Goal: Information Seeking & Learning: Learn about a topic

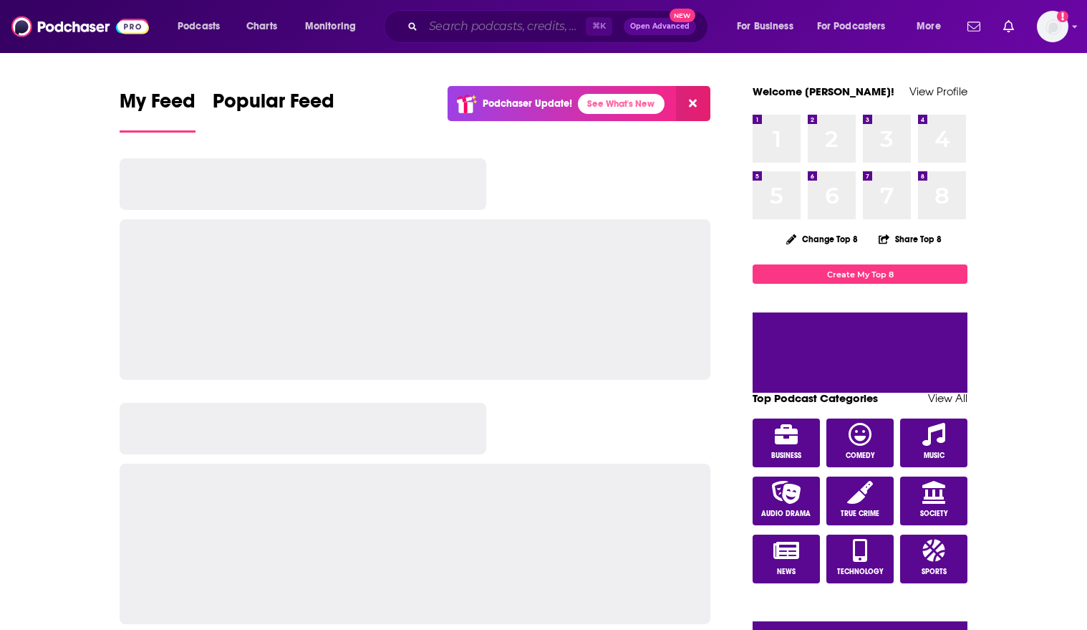
click at [467, 15] on input "Search podcasts, credits, & more..." at bounding box center [504, 26] width 163 height 23
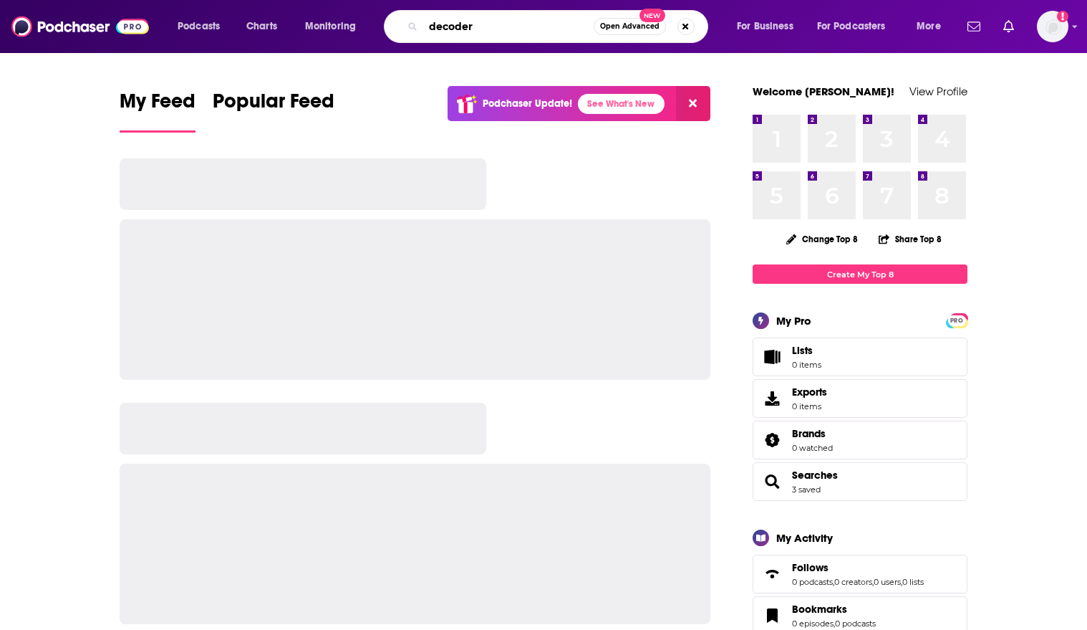
type input "decoder"
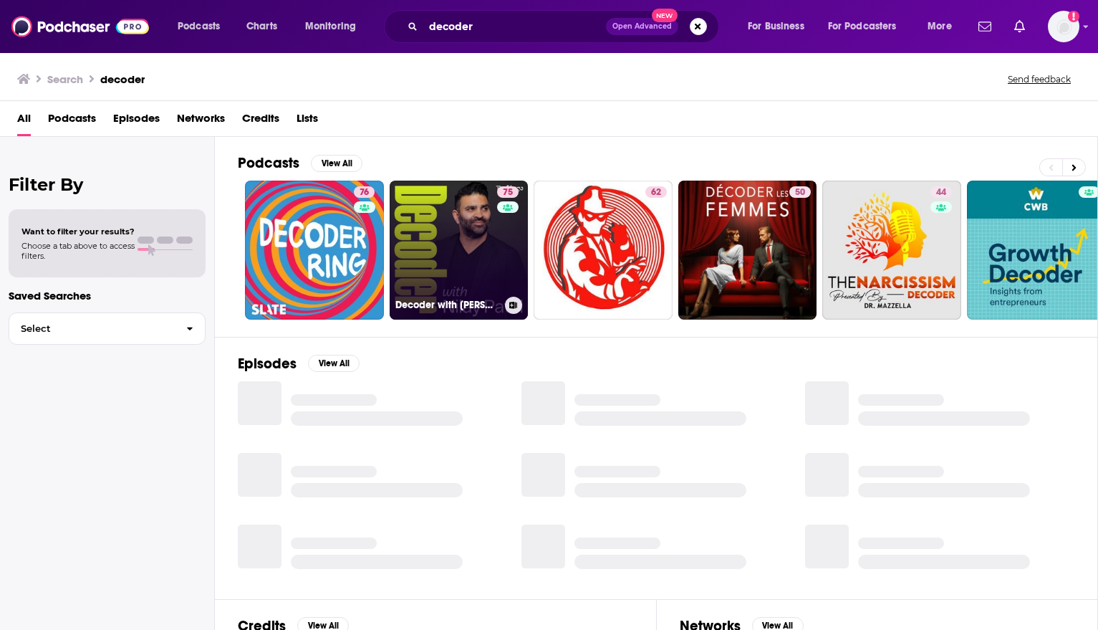
click at [449, 241] on link "75 Decoder with [PERSON_NAME]" at bounding box center [459, 250] width 139 height 139
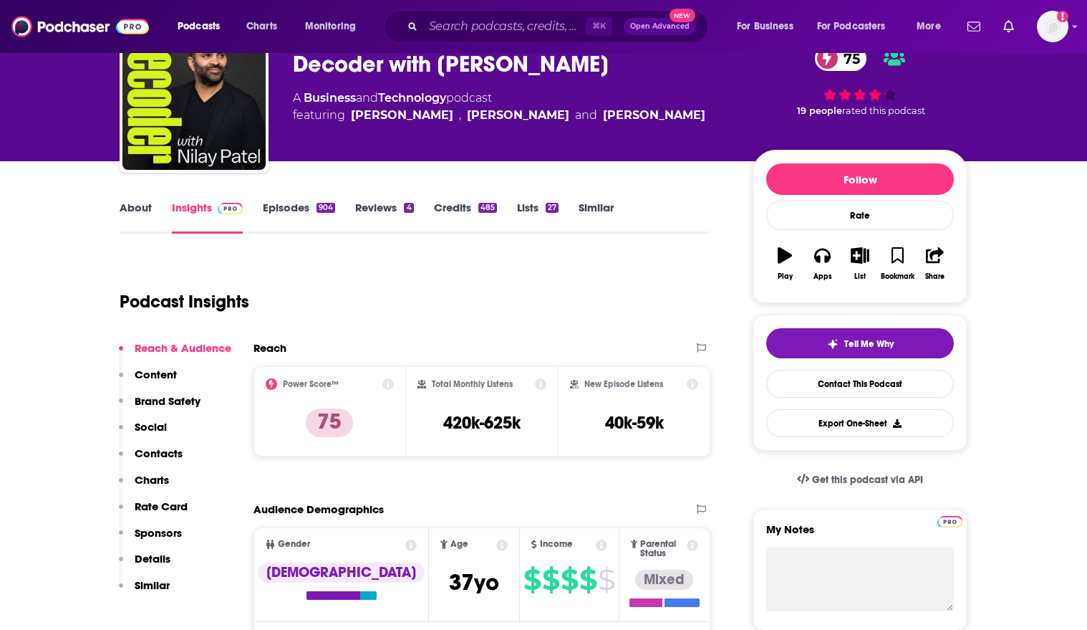
scroll to position [75, 0]
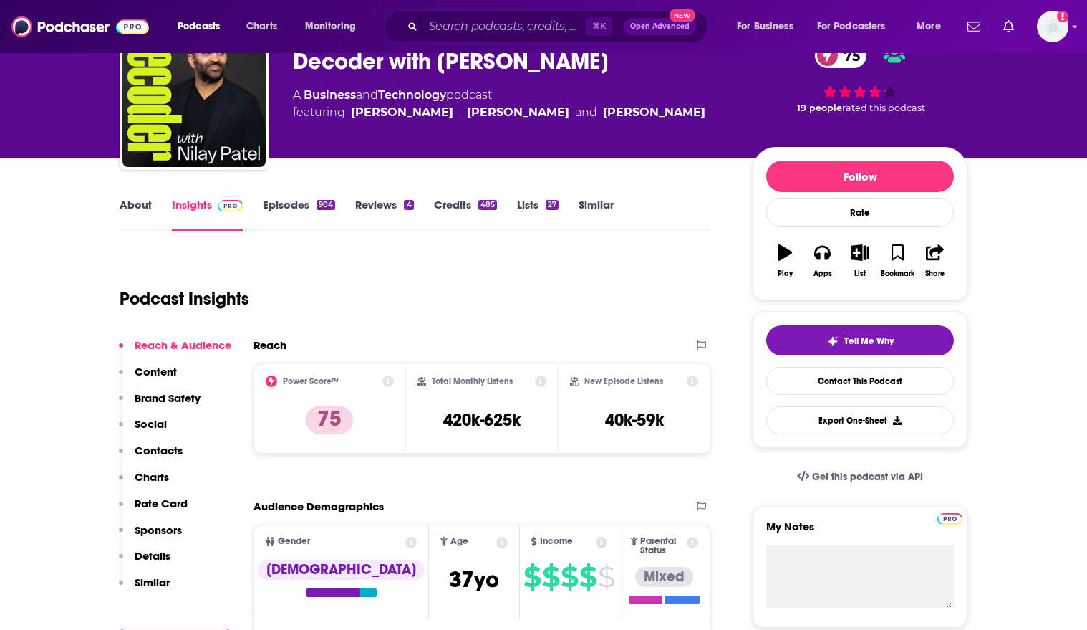
click at [144, 212] on link "About" at bounding box center [136, 214] width 32 height 33
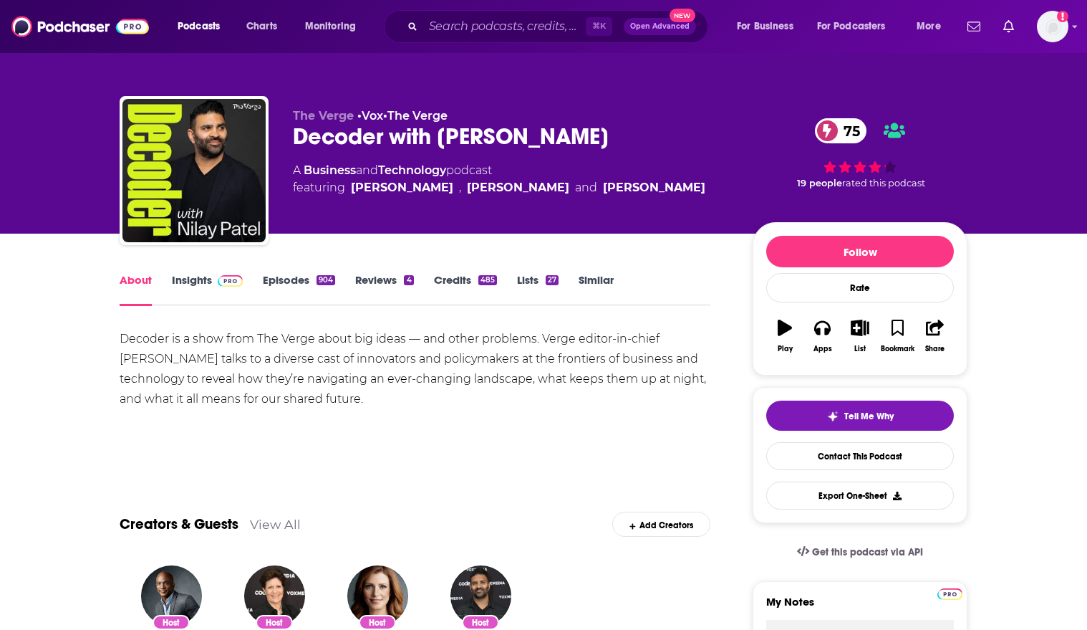
click at [206, 281] on link "Insights" at bounding box center [207, 289] width 71 height 33
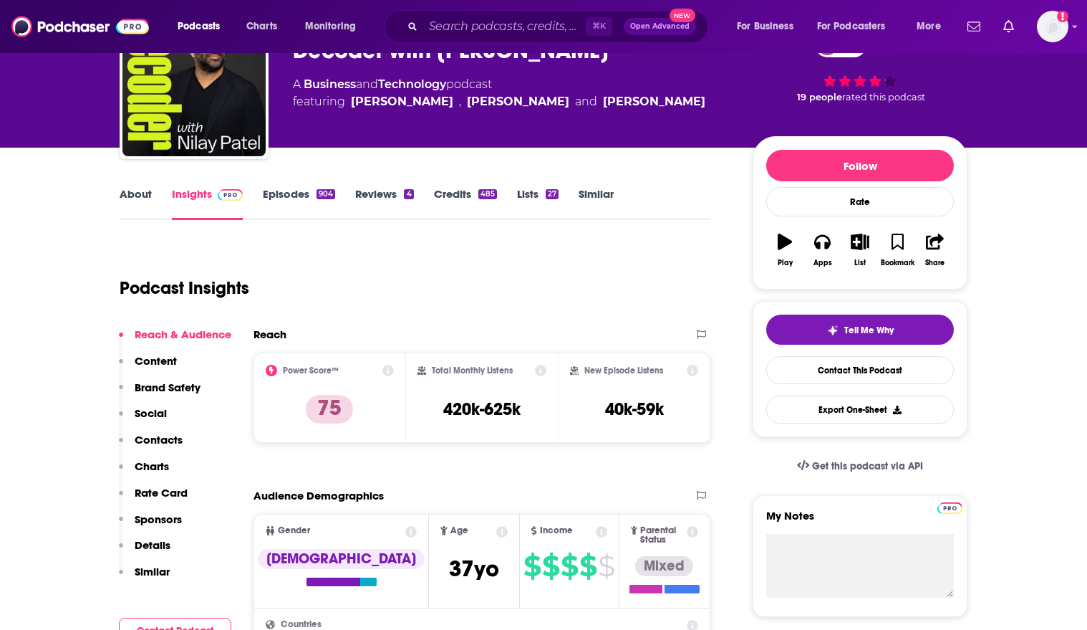
scroll to position [95, 0]
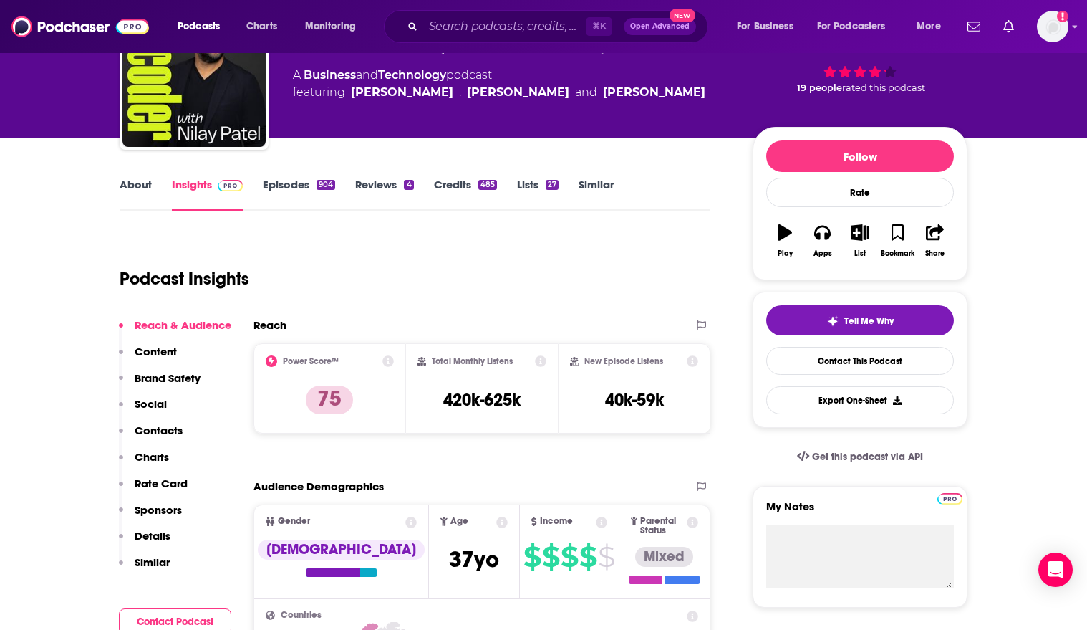
click at [132, 193] on link "About" at bounding box center [136, 194] width 32 height 33
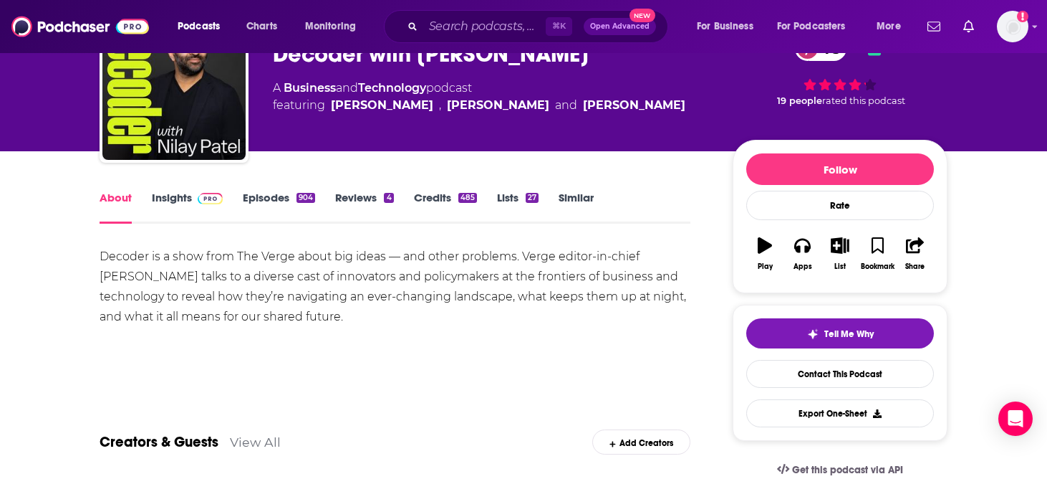
scroll to position [71, 0]
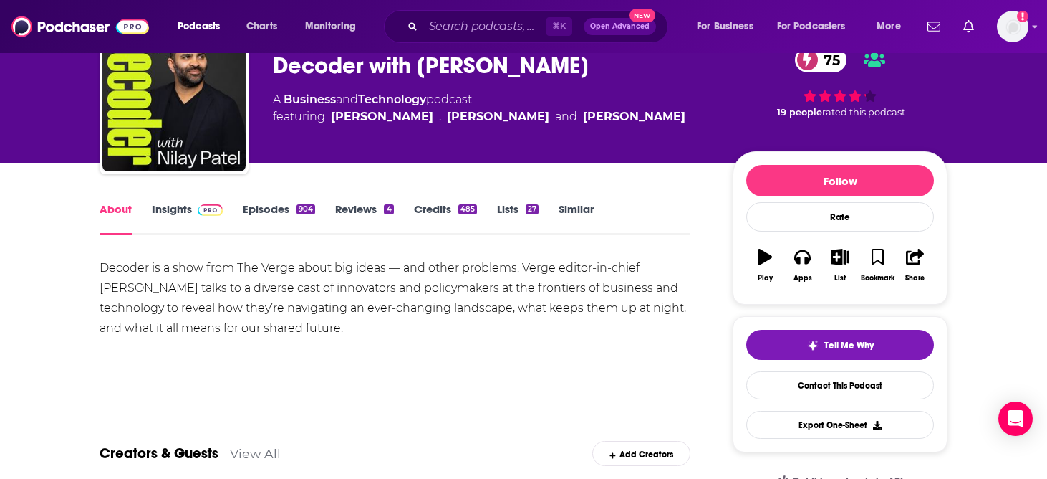
click at [192, 215] on span at bounding box center [207, 209] width 31 height 14
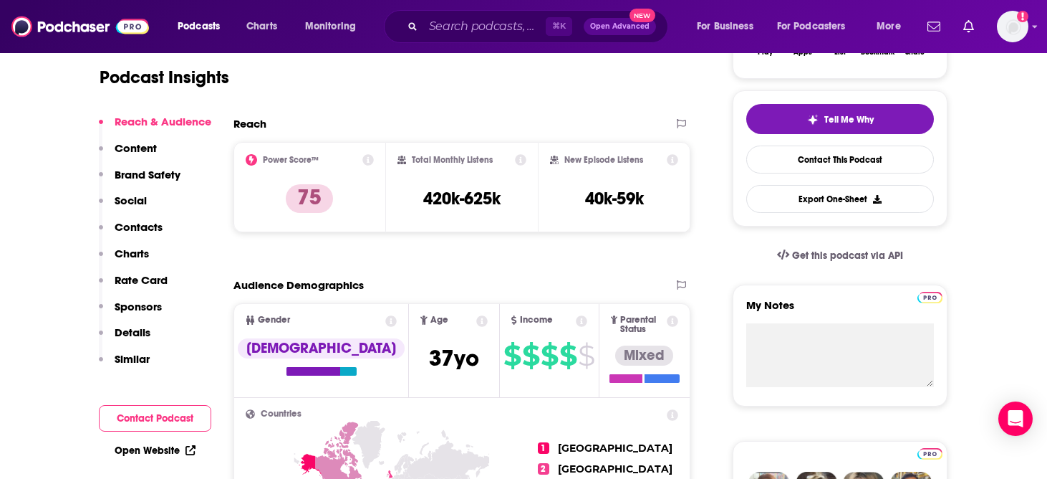
scroll to position [210, 0]
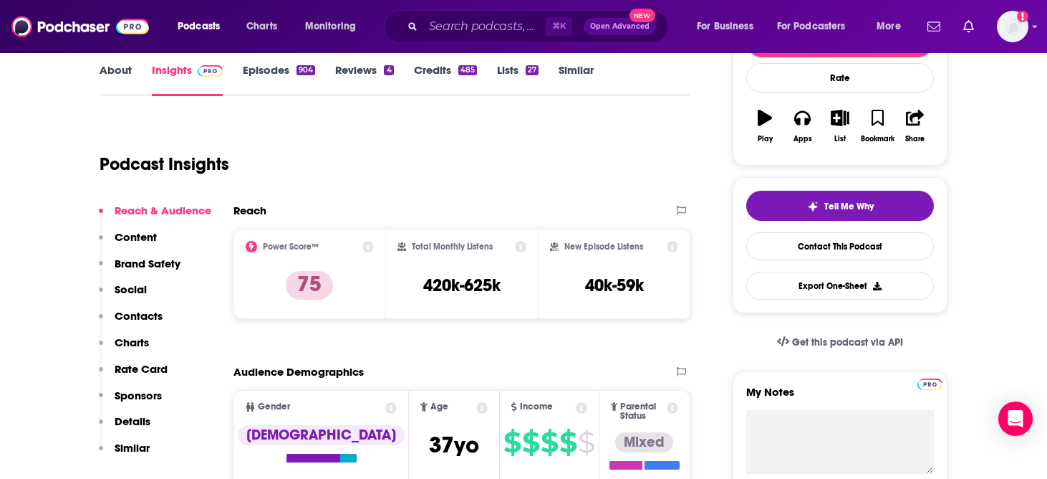
click at [113, 66] on link "About" at bounding box center [116, 79] width 32 height 33
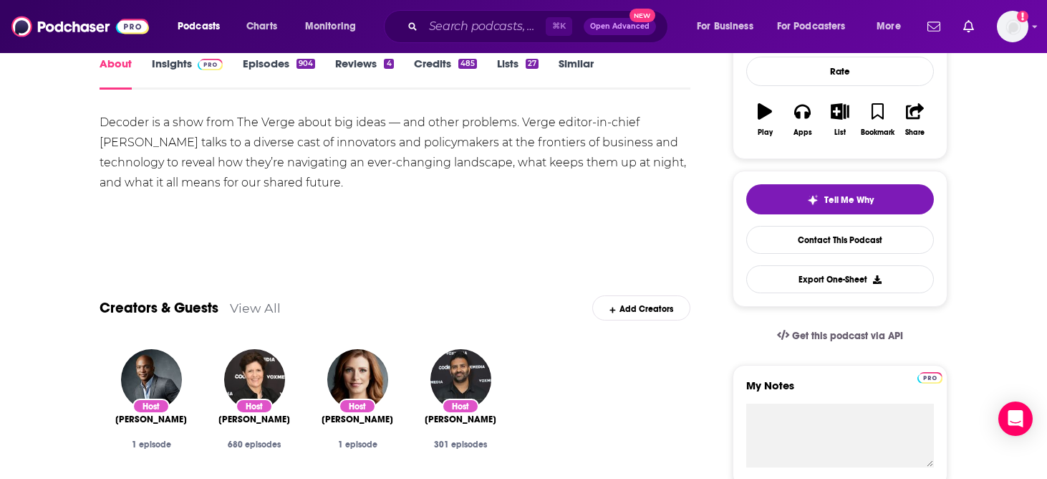
scroll to position [159, 0]
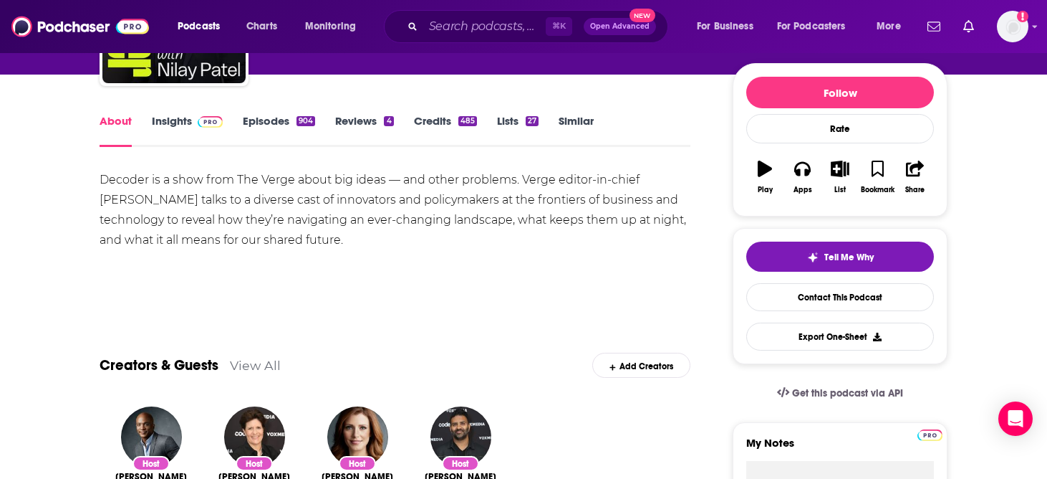
click at [278, 124] on link "Episodes 904" at bounding box center [279, 130] width 72 height 33
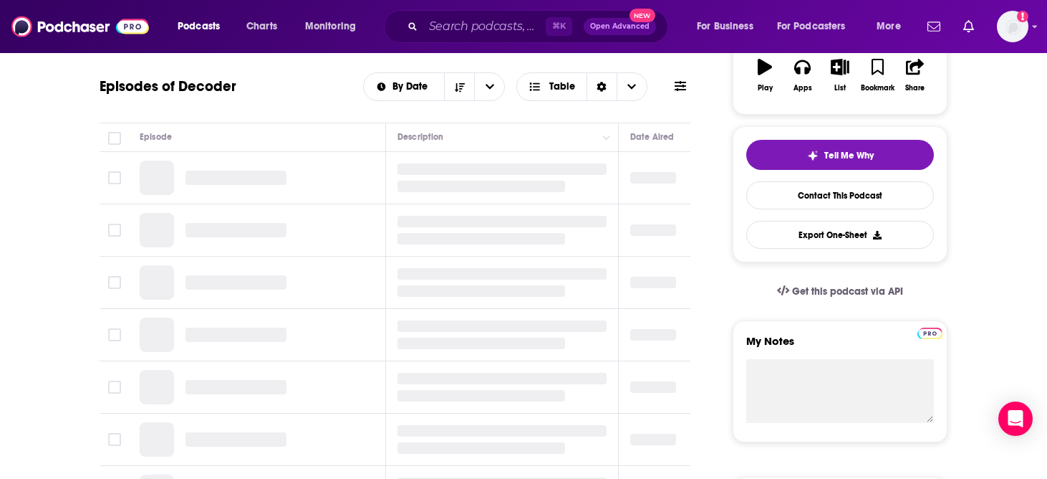
scroll to position [269, 0]
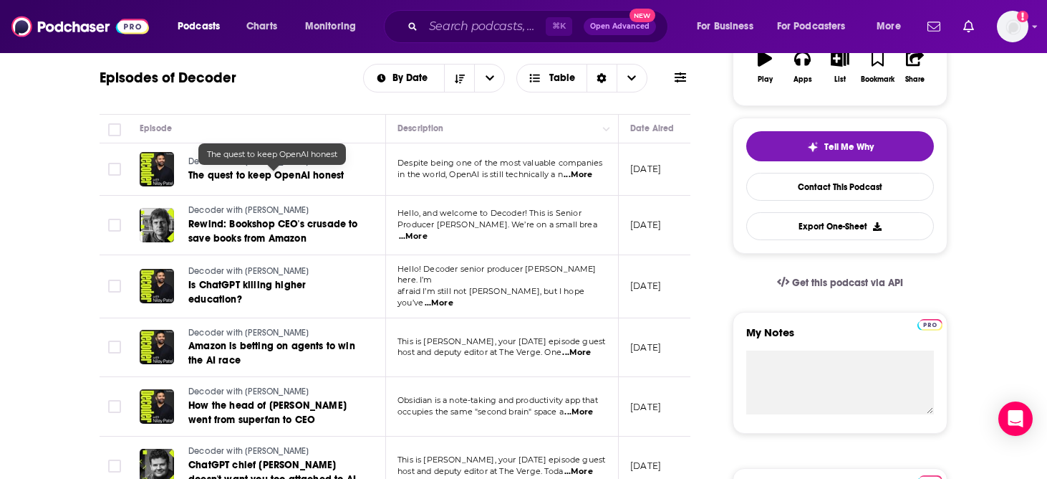
click at [279, 173] on span "The quest to keep OpenAI honest" at bounding box center [265, 175] width 155 height 12
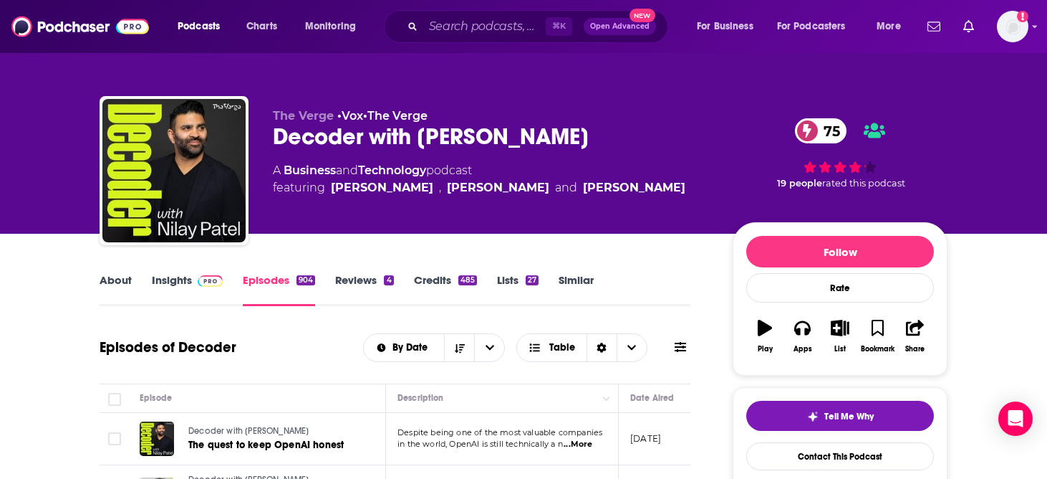
click at [176, 283] on link "Insights" at bounding box center [187, 289] width 71 height 33
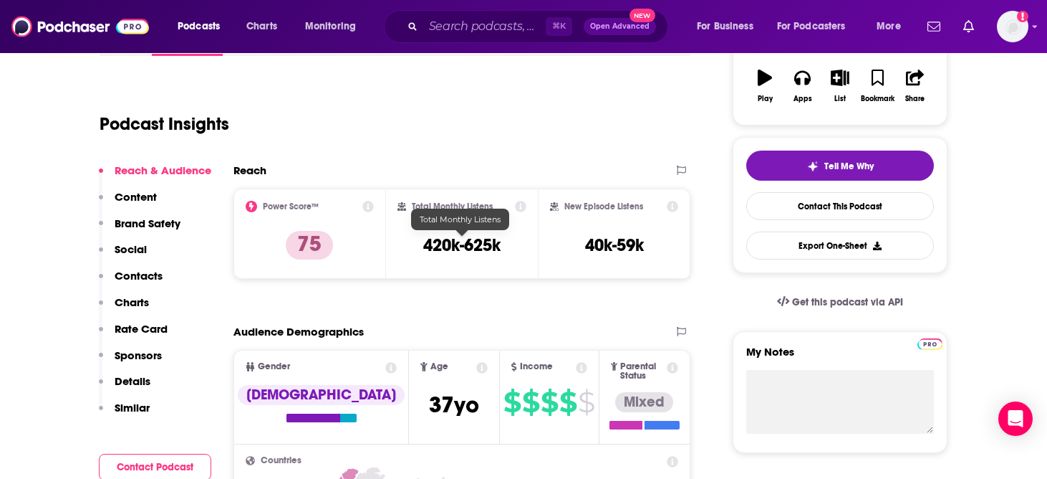
scroll to position [259, 0]
